Goal: Information Seeking & Learning: Learn about a topic

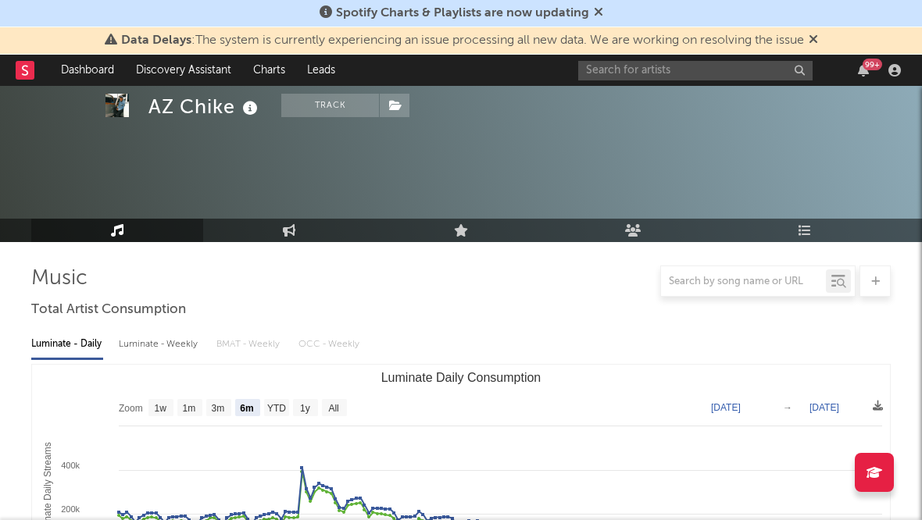
select select "6m"
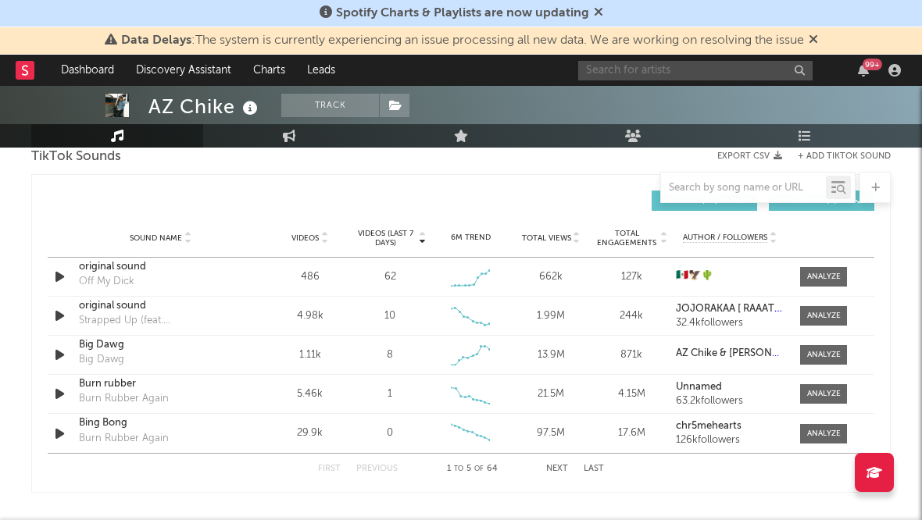
click at [644, 74] on input "text" at bounding box center [695, 71] width 234 height 20
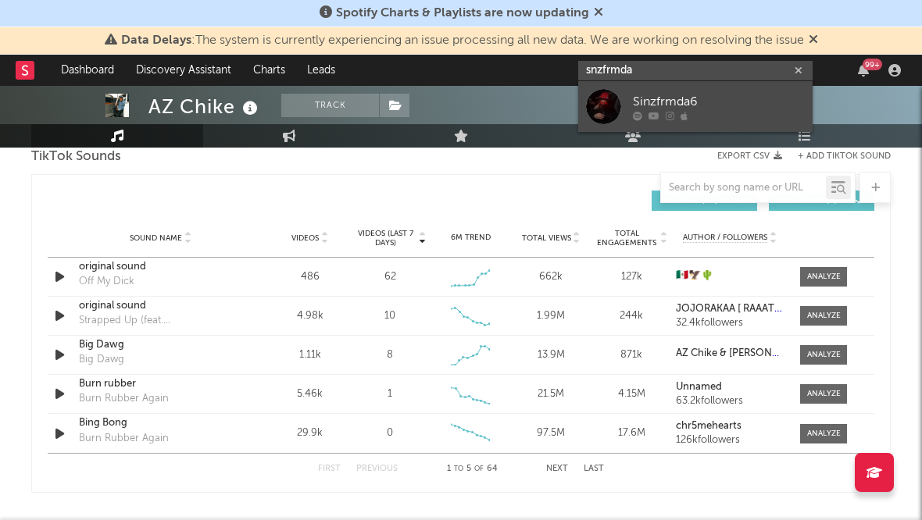
type input "snzfrmda"
click at [651, 101] on div "Sinzfrmda6" at bounding box center [719, 101] width 172 height 19
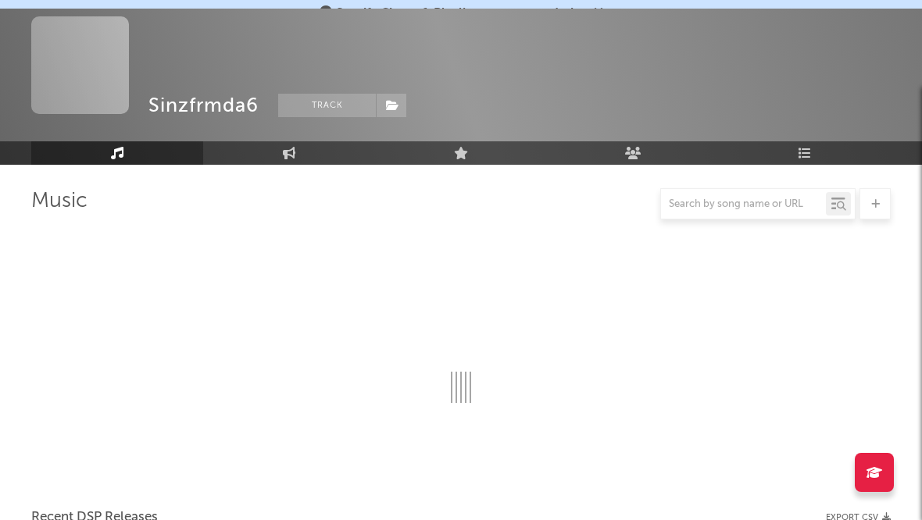
scroll to position [1071, 0]
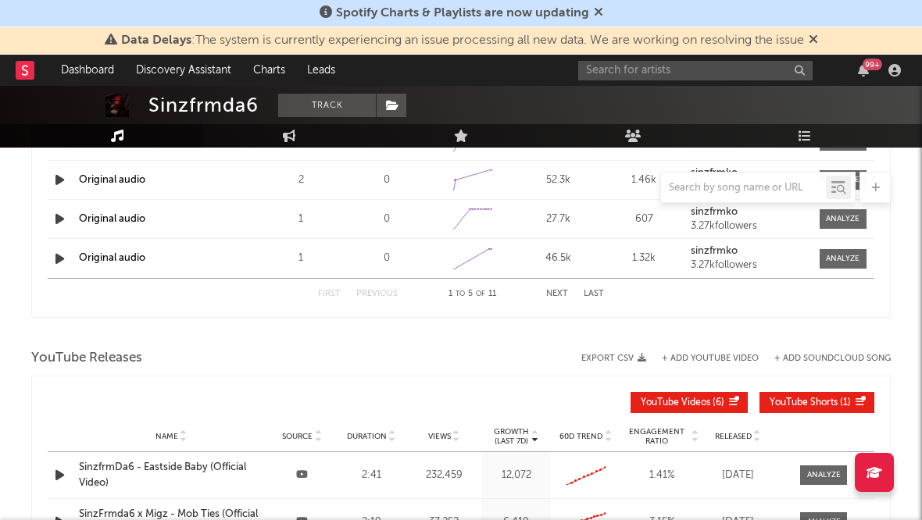
select select "1w"
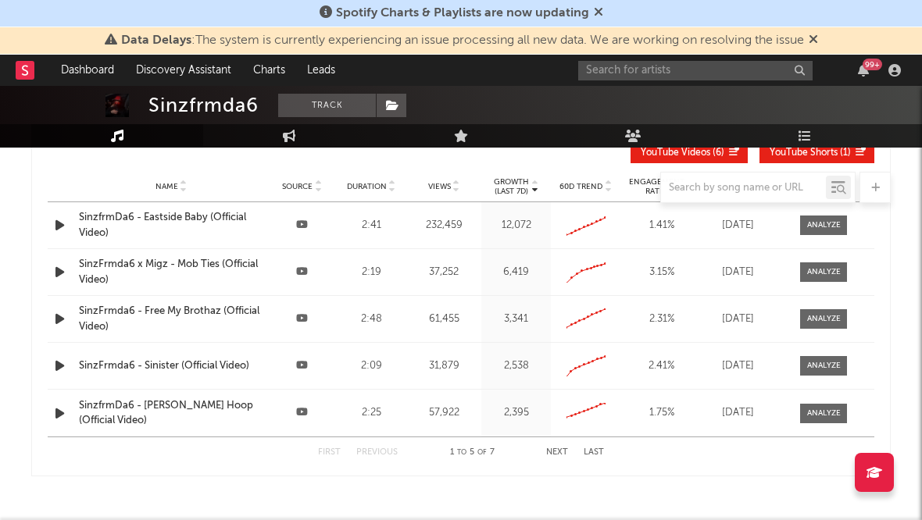
scroll to position [1486, 0]
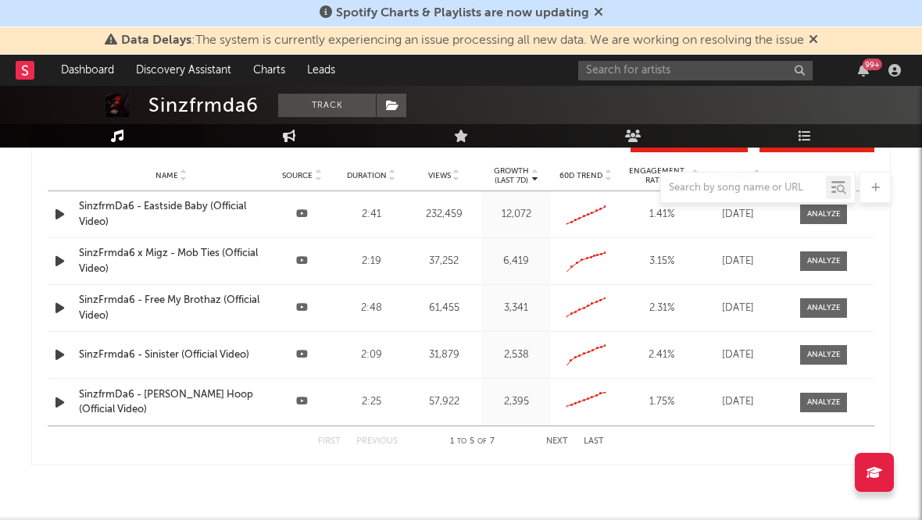
click at [277, 134] on link "Engagement" at bounding box center [289, 135] width 172 height 23
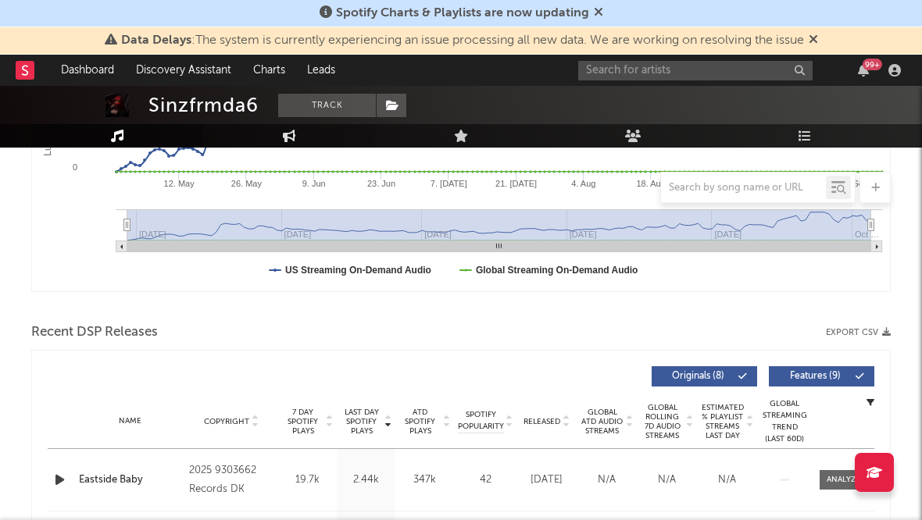
select select "1w"
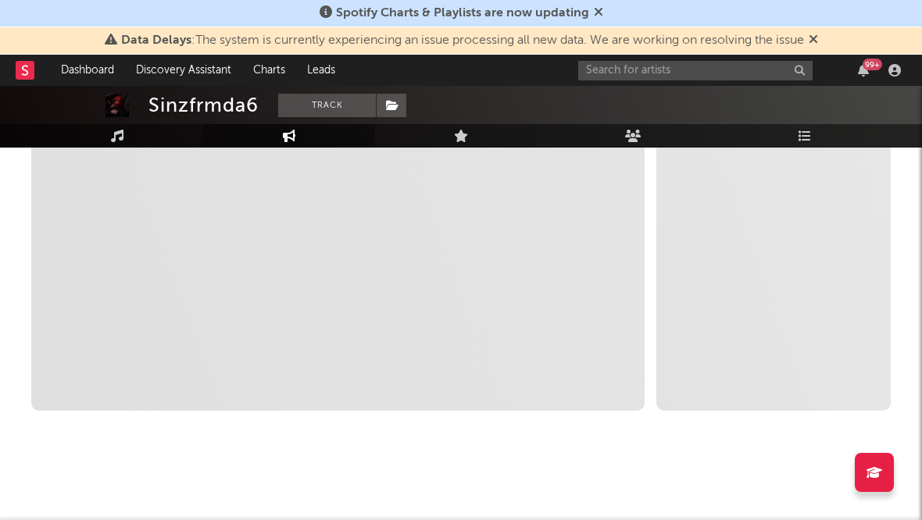
select select "1m"
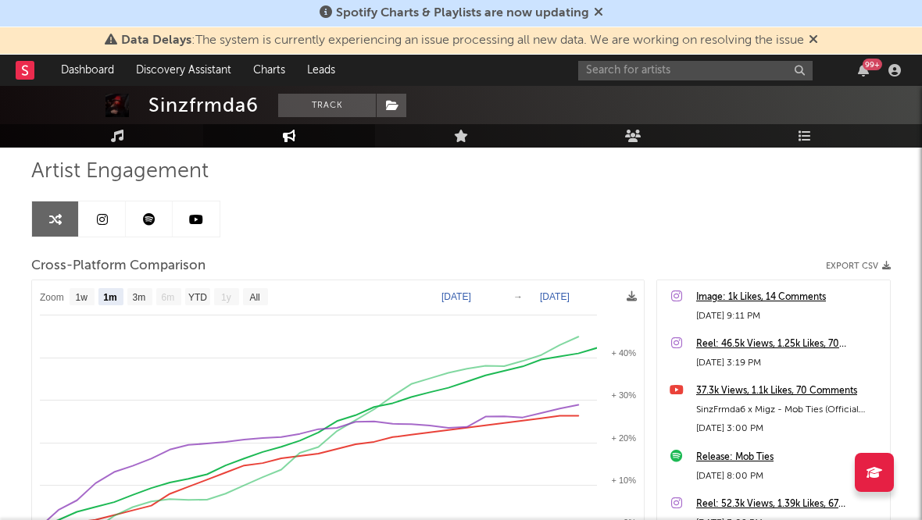
scroll to position [0, 0]
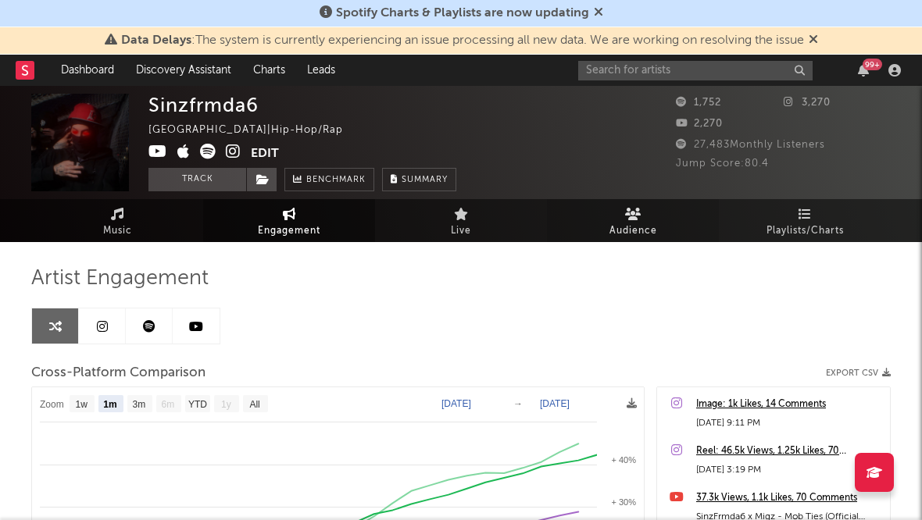
click at [606, 221] on link "Audience" at bounding box center [633, 220] width 172 height 43
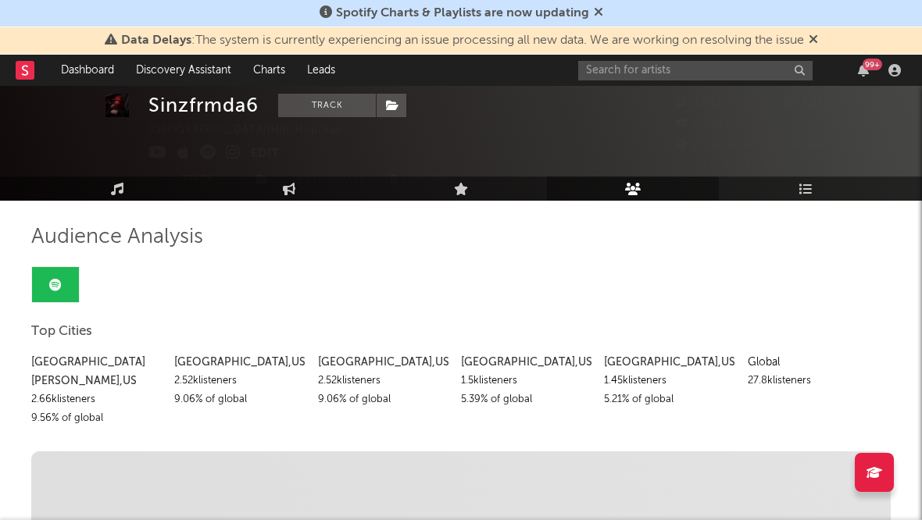
scroll to position [52, 0]
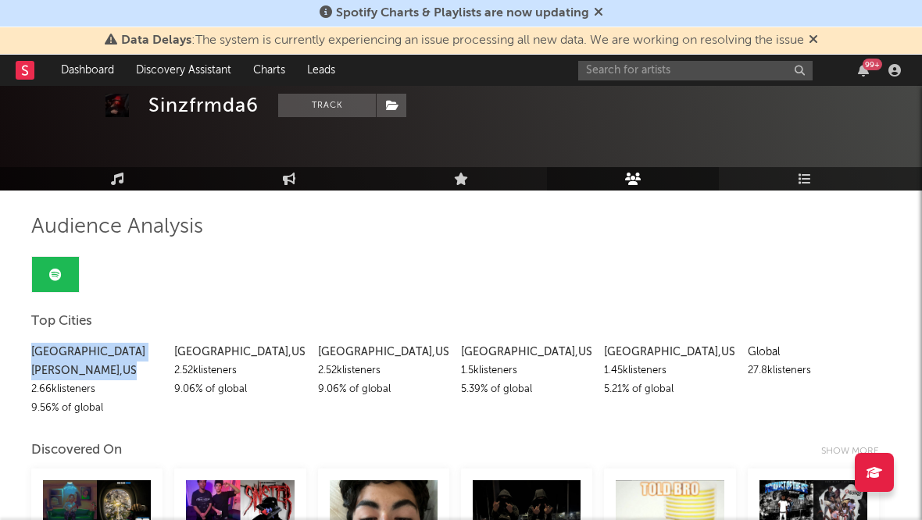
drag, startPoint x: 96, startPoint y: 352, endPoint x: 33, endPoint y: 354, distance: 63.3
click at [33, 354] on div "[GEOGRAPHIC_DATA][PERSON_NAME] , [GEOGRAPHIC_DATA]" at bounding box center [96, 361] width 131 height 37
copy div "[GEOGRAPHIC_DATA][PERSON_NAME] , [GEOGRAPHIC_DATA]"
drag, startPoint x: 95, startPoint y: 372, endPoint x: 33, endPoint y: 370, distance: 62.5
click at [33, 380] on div "2.66k listeners" at bounding box center [96, 389] width 131 height 19
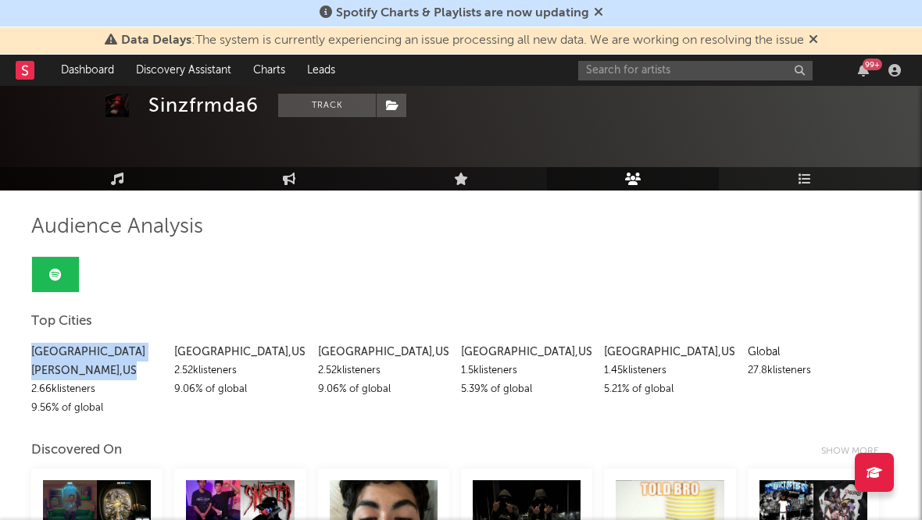
copy div "2.66k listeners"
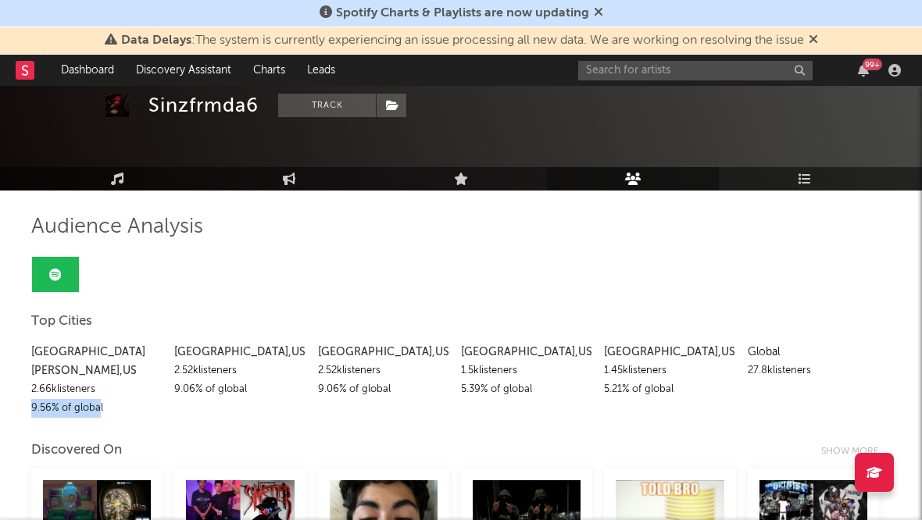
drag, startPoint x: 101, startPoint y: 388, endPoint x: 28, endPoint y: 388, distance: 72.6
click at [108, 399] on div "9.56 % of global" at bounding box center [96, 408] width 131 height 19
drag, startPoint x: 102, startPoint y: 391, endPoint x: 31, endPoint y: 389, distance: 71.1
click at [31, 399] on div "9.56 % of global" at bounding box center [96, 408] width 131 height 19
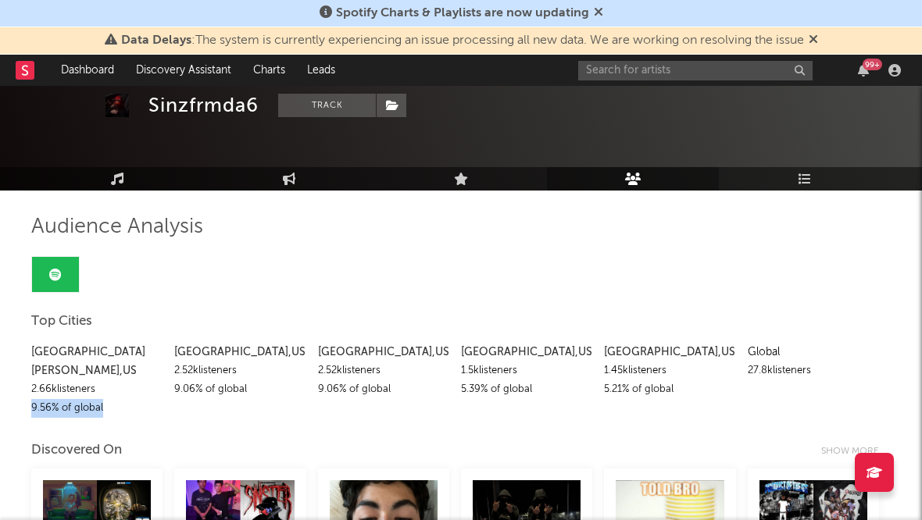
copy div "9.56 % of global"
drag, startPoint x: 253, startPoint y: 349, endPoint x: 174, endPoint y: 350, distance: 78.9
click at [174, 350] on div "[GEOGRAPHIC_DATA] , [GEOGRAPHIC_DATA]" at bounding box center [239, 352] width 131 height 19
copy div "[GEOGRAPHIC_DATA] , [GEOGRAPHIC_DATA]"
drag, startPoint x: 241, startPoint y: 372, endPoint x: 173, endPoint y: 375, distance: 68.8
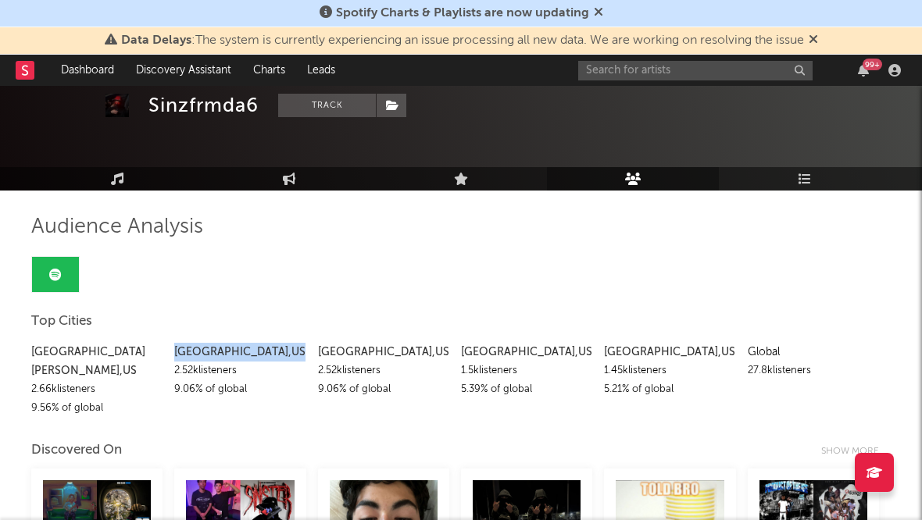
click at [173, 375] on div "[GEOGRAPHIC_DATA][PERSON_NAME] , [GEOGRAPHIC_DATA] 2.66k listeners 9.56 % of gl…" at bounding box center [460, 376] width 859 height 83
copy div "2.52k listeners"
click at [244, 390] on div "9.06 % of global" at bounding box center [239, 389] width 131 height 19
drag, startPoint x: 245, startPoint y: 390, endPoint x: 176, endPoint y: 388, distance: 69.5
click at [176, 388] on div "9.06 % of global" at bounding box center [239, 389] width 131 height 19
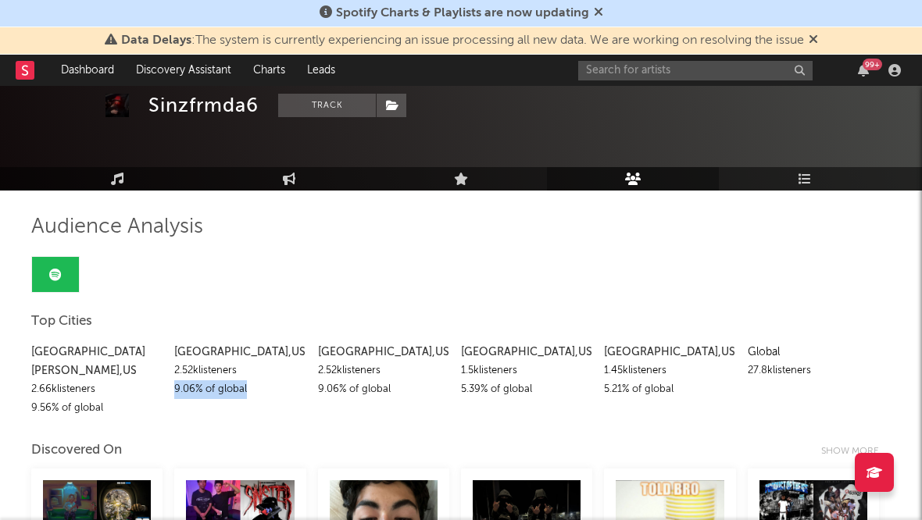
copy div "9.06 % of global"
drag, startPoint x: 408, startPoint y: 353, endPoint x: 323, endPoint y: 351, distance: 84.4
click at [323, 351] on div "[GEOGRAPHIC_DATA] , [GEOGRAPHIC_DATA]" at bounding box center [383, 352] width 131 height 19
click at [459, 365] on div "[GEOGRAPHIC_DATA][PERSON_NAME] , [GEOGRAPHIC_DATA] 2.66k listeners 9.56 % of gl…" at bounding box center [460, 376] width 859 height 83
drag, startPoint x: 406, startPoint y: 351, endPoint x: 314, endPoint y: 348, distance: 92.2
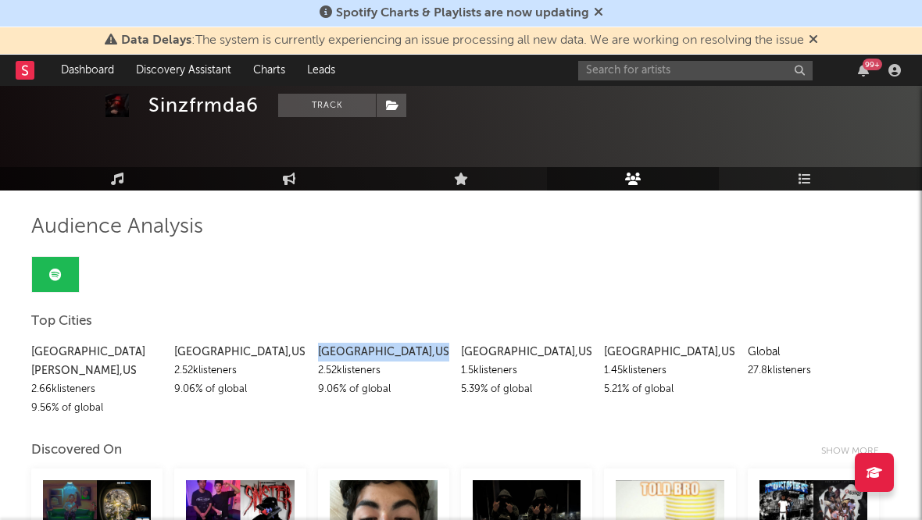
click at [314, 348] on div "[GEOGRAPHIC_DATA][PERSON_NAME] , [GEOGRAPHIC_DATA] 2.66k listeners 9.56 % of gl…" at bounding box center [460, 376] width 859 height 83
copy div "[GEOGRAPHIC_DATA] , [GEOGRAPHIC_DATA]"
drag, startPoint x: 383, startPoint y: 373, endPoint x: 317, endPoint y: 369, distance: 65.7
click at [318, 369] on div "2.52k listeners" at bounding box center [383, 371] width 131 height 19
copy div "2.52k listeners"
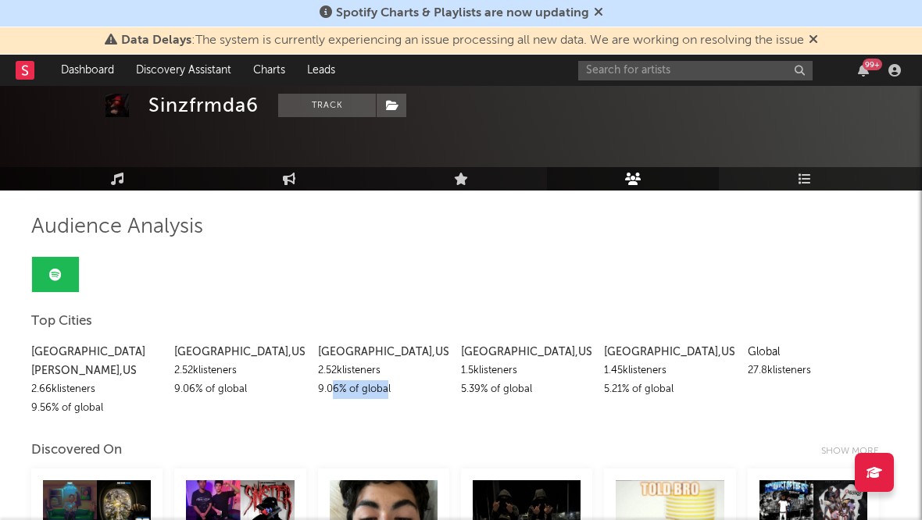
drag, startPoint x: 388, startPoint y: 390, endPoint x: 334, endPoint y: 389, distance: 53.9
click at [334, 389] on div "9.06 % of global" at bounding box center [383, 389] width 131 height 19
drag, startPoint x: 318, startPoint y: 387, endPoint x: 390, endPoint y: 391, distance: 72.0
click at [390, 391] on div "9.06 % of global" at bounding box center [383, 389] width 131 height 19
copy div "9.06 % of global"
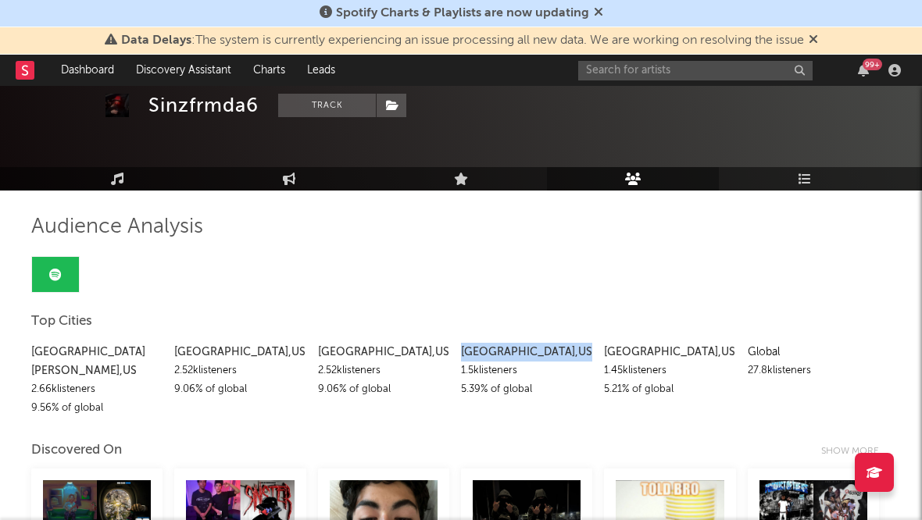
drag, startPoint x: 521, startPoint y: 353, endPoint x: 461, endPoint y: 351, distance: 60.2
click at [461, 351] on div "[GEOGRAPHIC_DATA] , [GEOGRAPHIC_DATA]" at bounding box center [526, 352] width 131 height 19
copy div "[GEOGRAPHIC_DATA] , [GEOGRAPHIC_DATA]"
drag, startPoint x: 518, startPoint y: 373, endPoint x: 456, endPoint y: 373, distance: 61.7
click at [456, 373] on div "[GEOGRAPHIC_DATA][PERSON_NAME] , [GEOGRAPHIC_DATA] 2.66k listeners 9.56 % of gl…" at bounding box center [460, 376] width 859 height 83
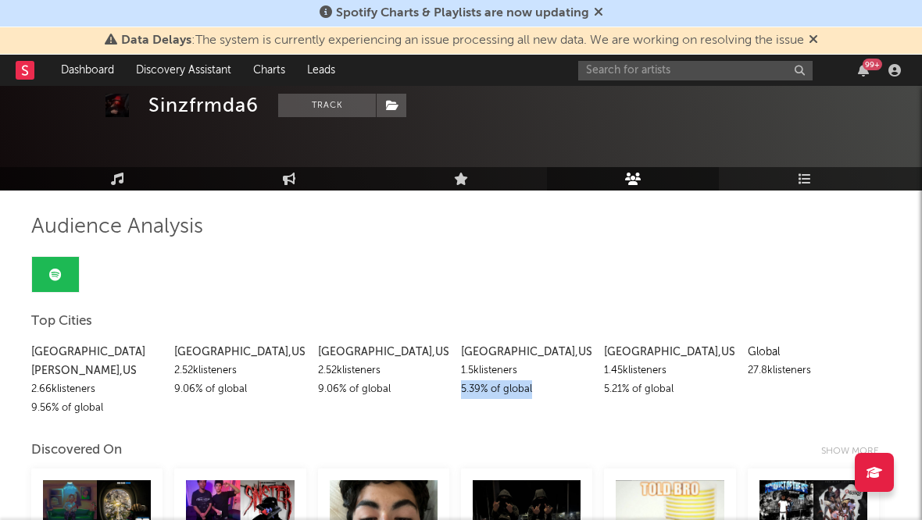
drag, startPoint x: 530, startPoint y: 389, endPoint x: 461, endPoint y: 391, distance: 69.5
click at [461, 391] on div "5.39 % of global" at bounding box center [526, 389] width 131 height 19
drag, startPoint x: 683, startPoint y: 352, endPoint x: 605, endPoint y: 352, distance: 78.9
click at [605, 352] on div "[GEOGRAPHIC_DATA] , [GEOGRAPHIC_DATA]" at bounding box center [669, 352] width 131 height 19
drag, startPoint x: 668, startPoint y: 373, endPoint x: 597, endPoint y: 369, distance: 71.2
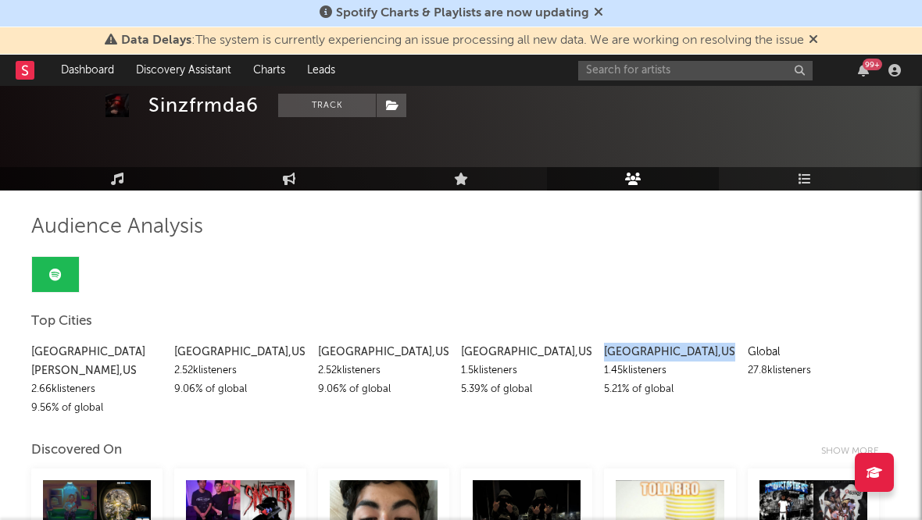
click at [597, 369] on div "[GEOGRAPHIC_DATA][PERSON_NAME] , [GEOGRAPHIC_DATA] 2.66k listeners 9.56 % of gl…" at bounding box center [460, 376] width 859 height 83
click at [647, 372] on div "1.45k listeners" at bounding box center [669, 371] width 131 height 19
drag, startPoint x: 669, startPoint y: 371, endPoint x: 600, endPoint y: 373, distance: 68.7
click at [600, 373] on div "[GEOGRAPHIC_DATA][PERSON_NAME] , [GEOGRAPHIC_DATA] 2.66k listeners 9.56 % of gl…" at bounding box center [460, 376] width 859 height 83
drag, startPoint x: 672, startPoint y: 391, endPoint x: 603, endPoint y: 393, distance: 69.6
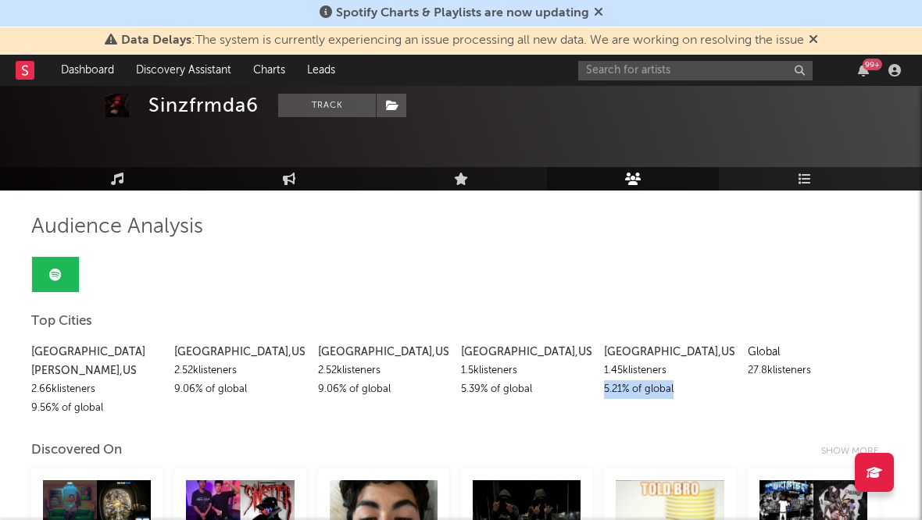
click at [603, 393] on div "[GEOGRAPHIC_DATA][PERSON_NAME] , [GEOGRAPHIC_DATA] 2.66k listeners 9.56 % of gl…" at bounding box center [460, 376] width 859 height 83
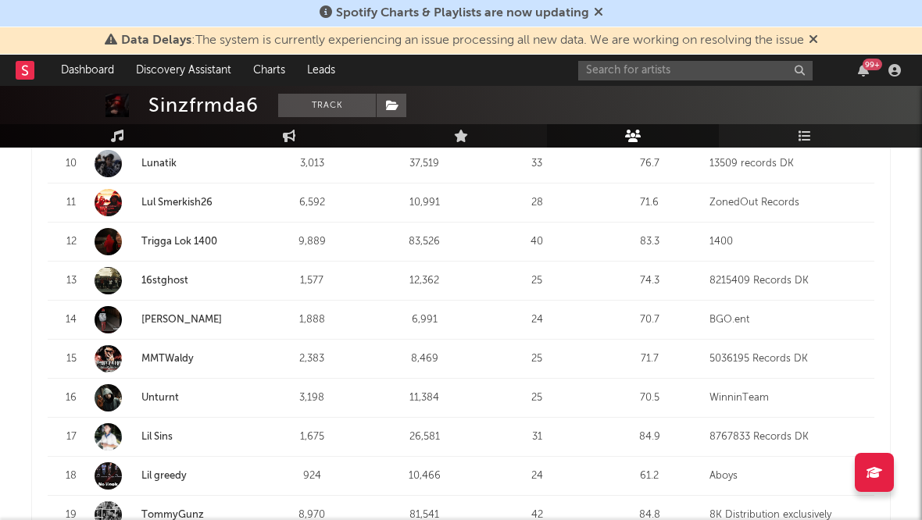
scroll to position [1222, 0]
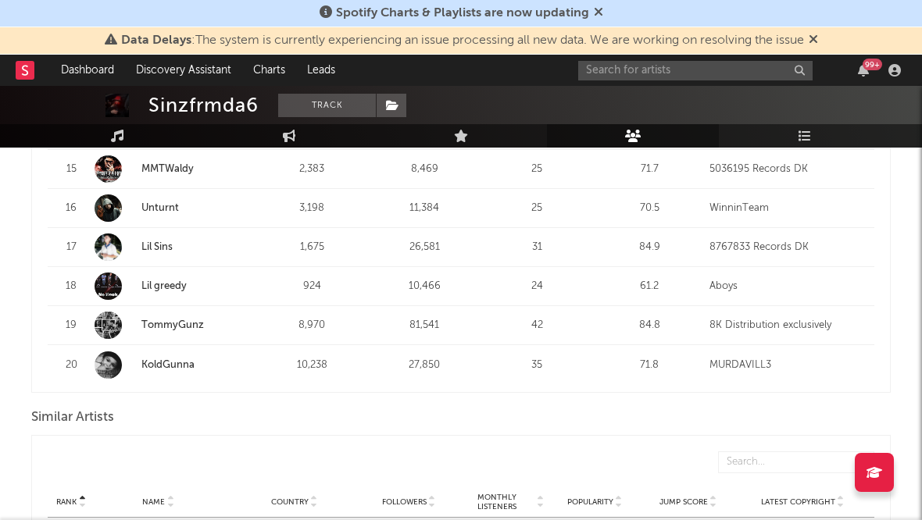
click at [640, 143] on link "Audience" at bounding box center [633, 135] width 172 height 23
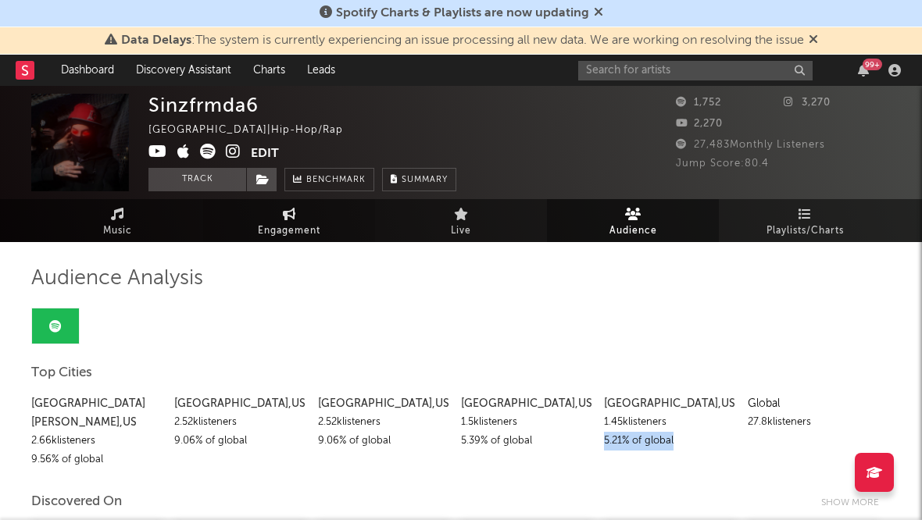
click at [291, 213] on icon at bounding box center [289, 214] width 13 height 12
select select "1w"
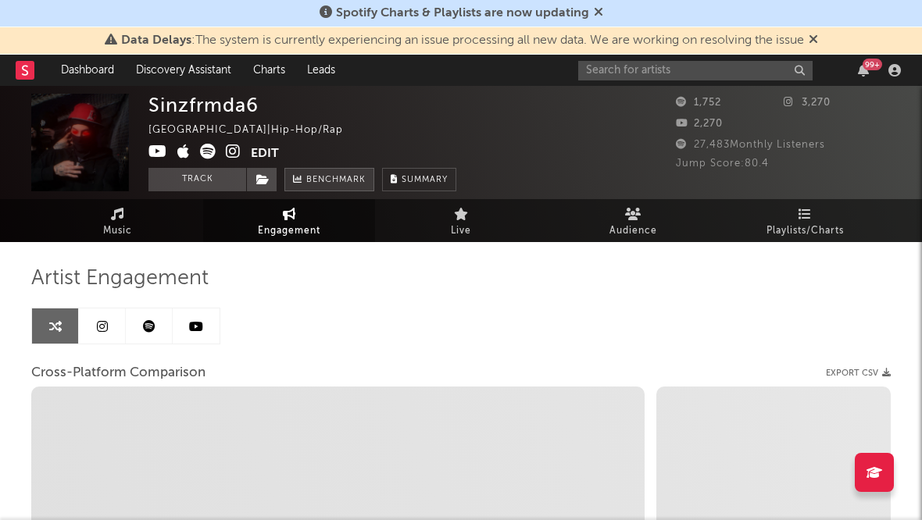
click at [327, 184] on span "Benchmark" at bounding box center [335, 180] width 59 height 19
select select "1m"
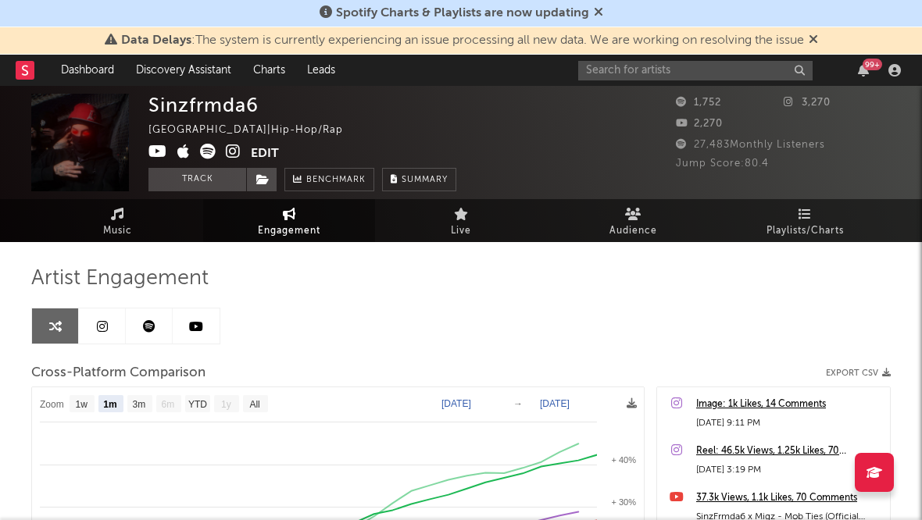
click at [265, 223] on span "Engagement" at bounding box center [289, 231] width 62 height 19
click at [97, 324] on icon at bounding box center [102, 326] width 11 height 12
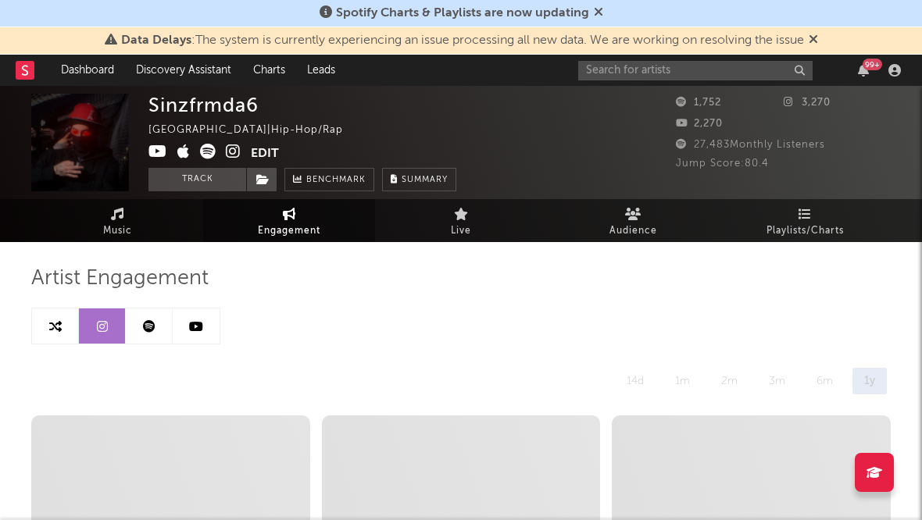
select select "1w"
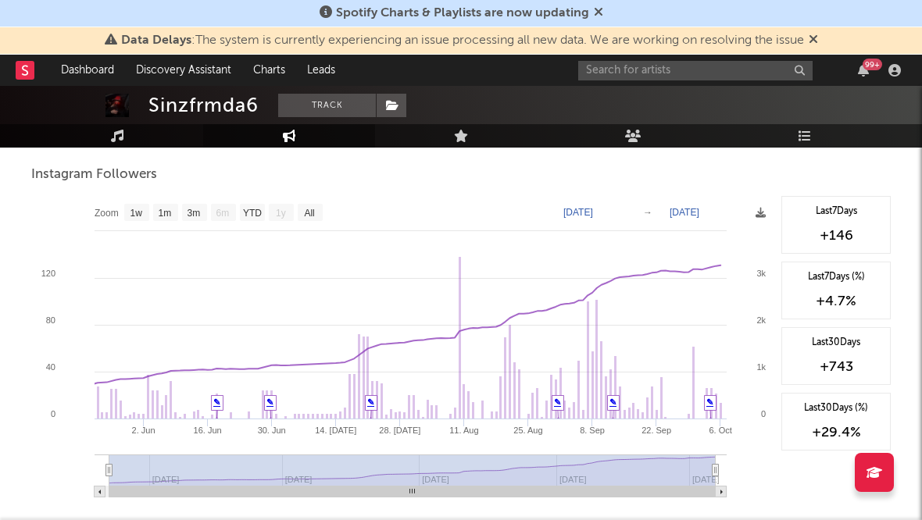
scroll to position [1634, 0]
